Goal: Communication & Community: Answer question/provide support

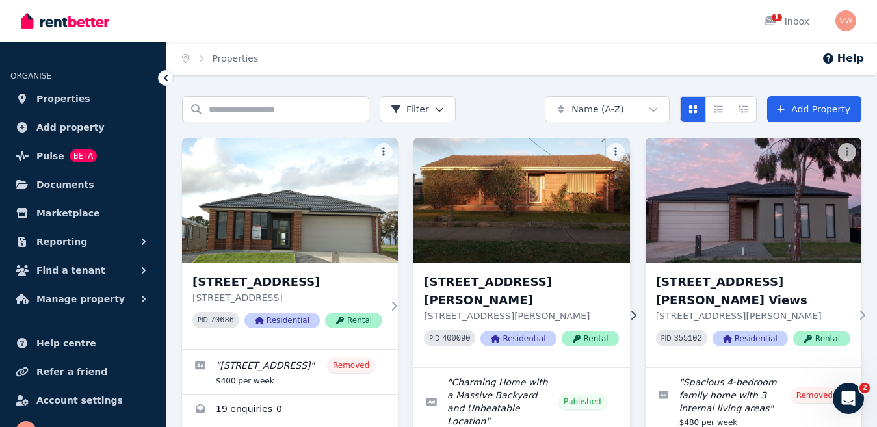
click at [530, 218] on img at bounding box center [521, 200] width 227 height 131
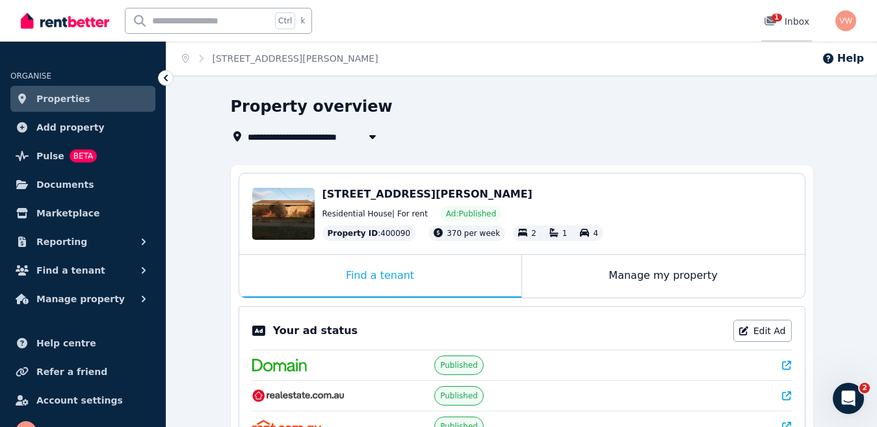
click at [797, 25] on div "1 Inbox" at bounding box center [785, 21] width 45 height 13
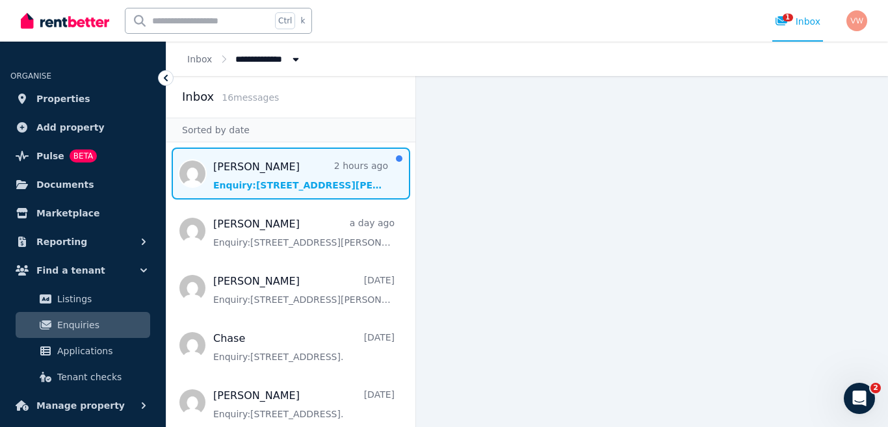
click at [246, 190] on span "Message list" at bounding box center [290, 174] width 249 height 52
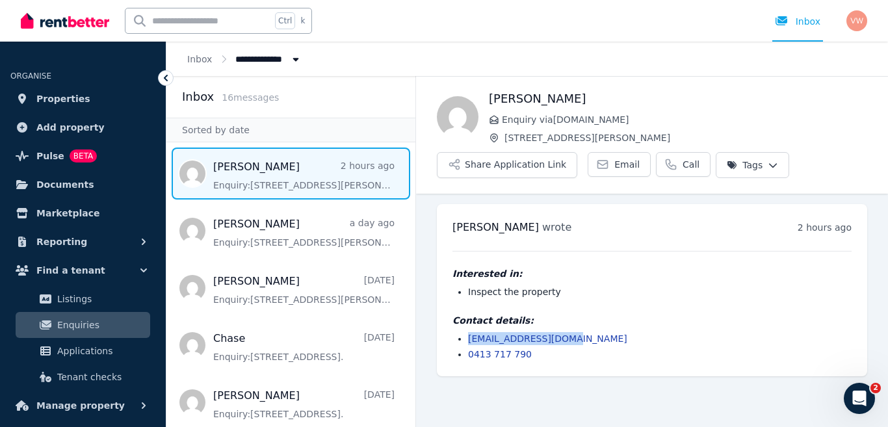
drag, startPoint x: 569, startPoint y: 337, endPoint x: 470, endPoint y: 332, distance: 98.2
click at [470, 332] on li "[EMAIL_ADDRESS][DOMAIN_NAME]" at bounding box center [659, 338] width 383 height 13
copy link "[EMAIL_ADDRESS][DOMAIN_NAME]"
click at [854, 23] on img "button" at bounding box center [856, 20] width 21 height 21
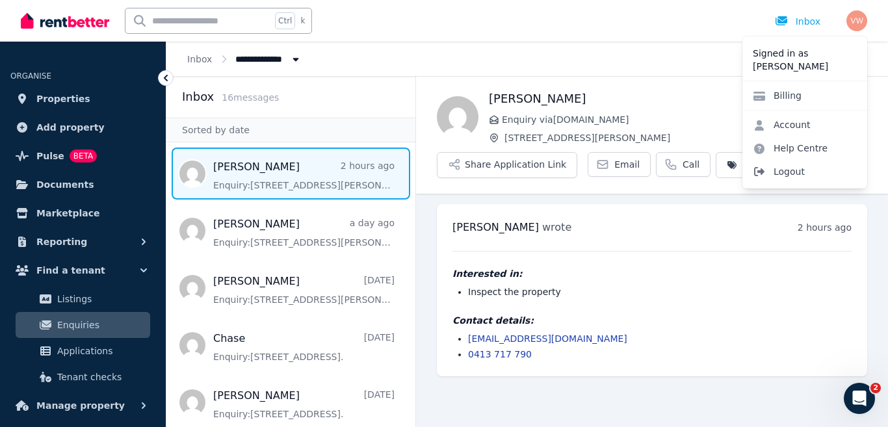
click at [787, 176] on span "Logout" at bounding box center [804, 171] width 125 height 23
